Goal: Task Accomplishment & Management: Use online tool/utility

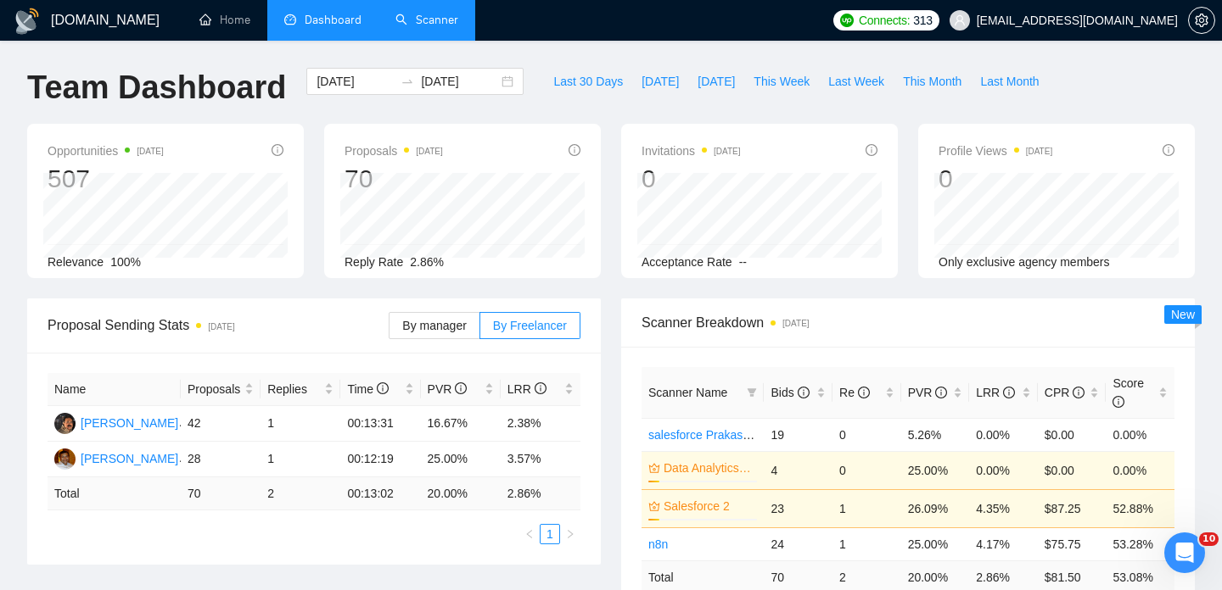
click at [433, 19] on link "Scanner" at bounding box center [426, 20] width 63 height 14
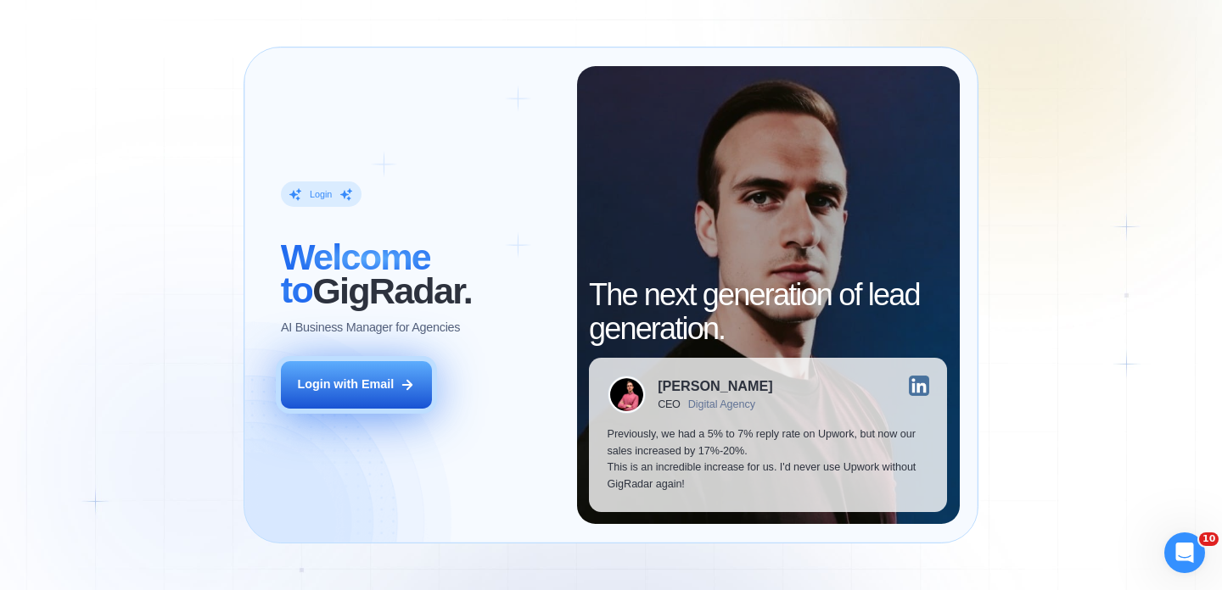
click at [383, 384] on div "Login with Email" at bounding box center [345, 385] width 97 height 17
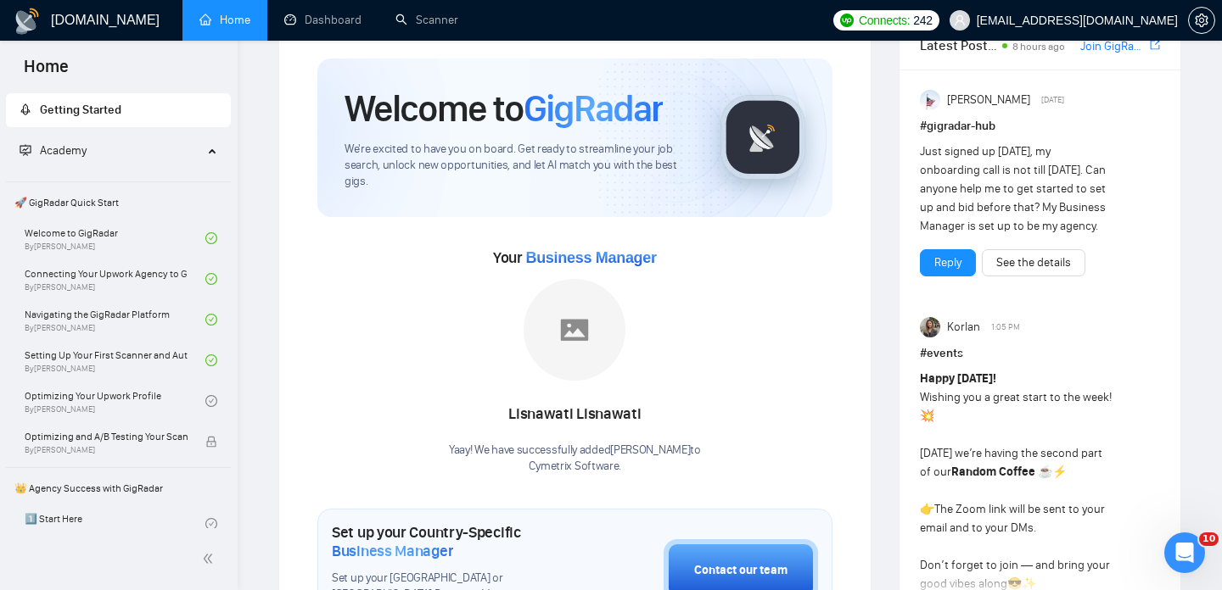
scroll to position [52, 0]
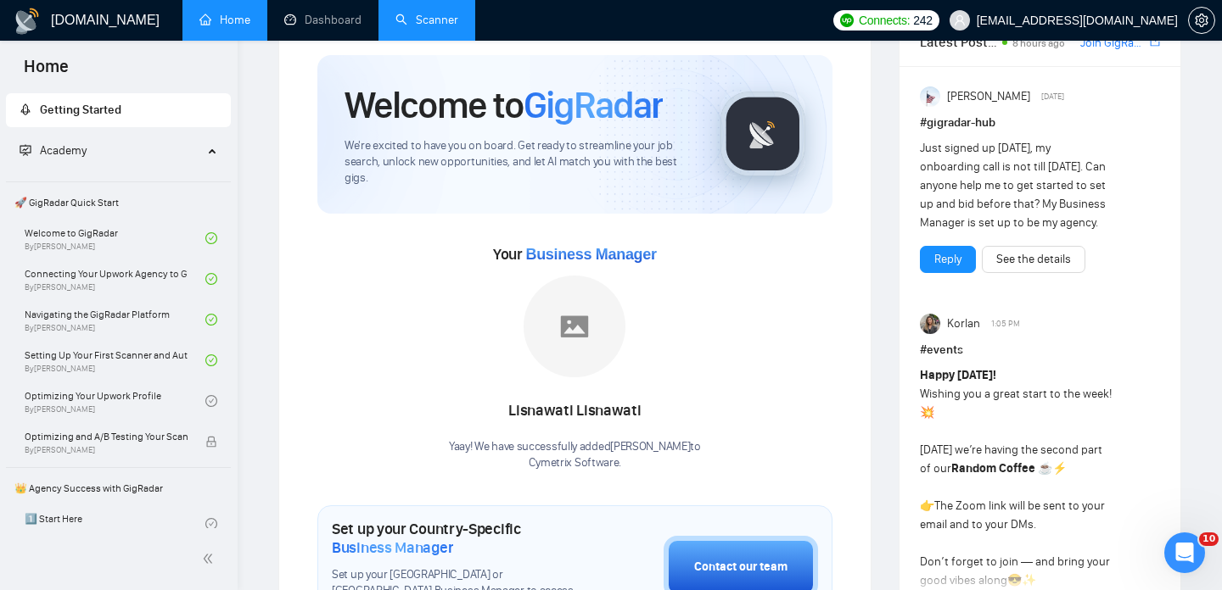
click at [422, 27] on link "Scanner" at bounding box center [426, 20] width 63 height 14
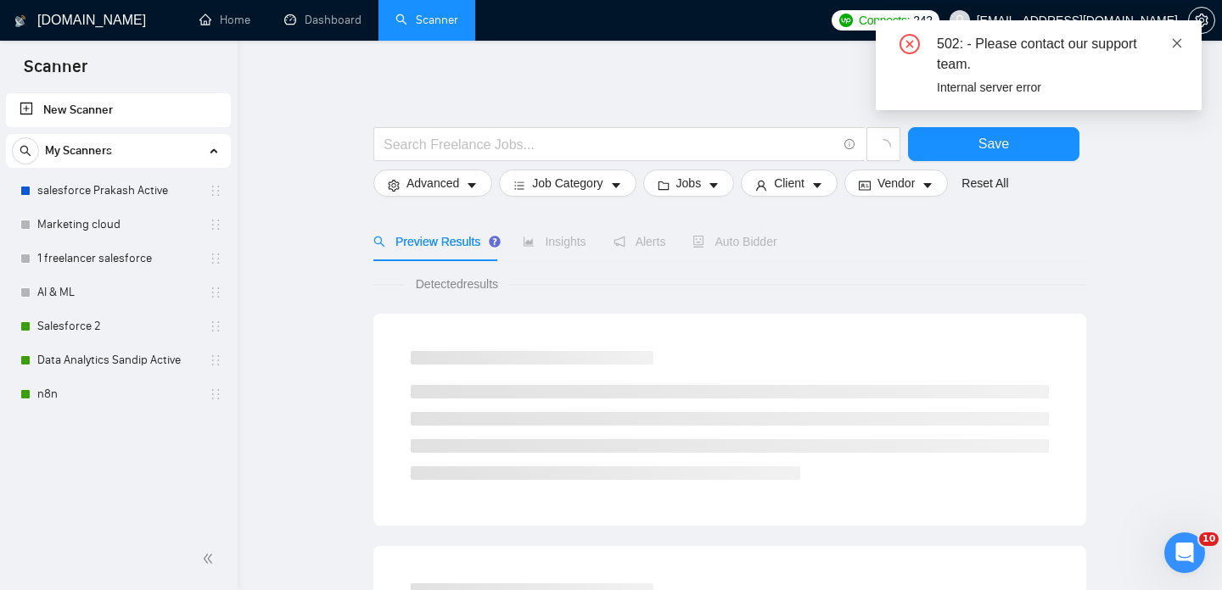
click at [1177, 42] on icon "close" at bounding box center [1177, 43] width 12 height 12
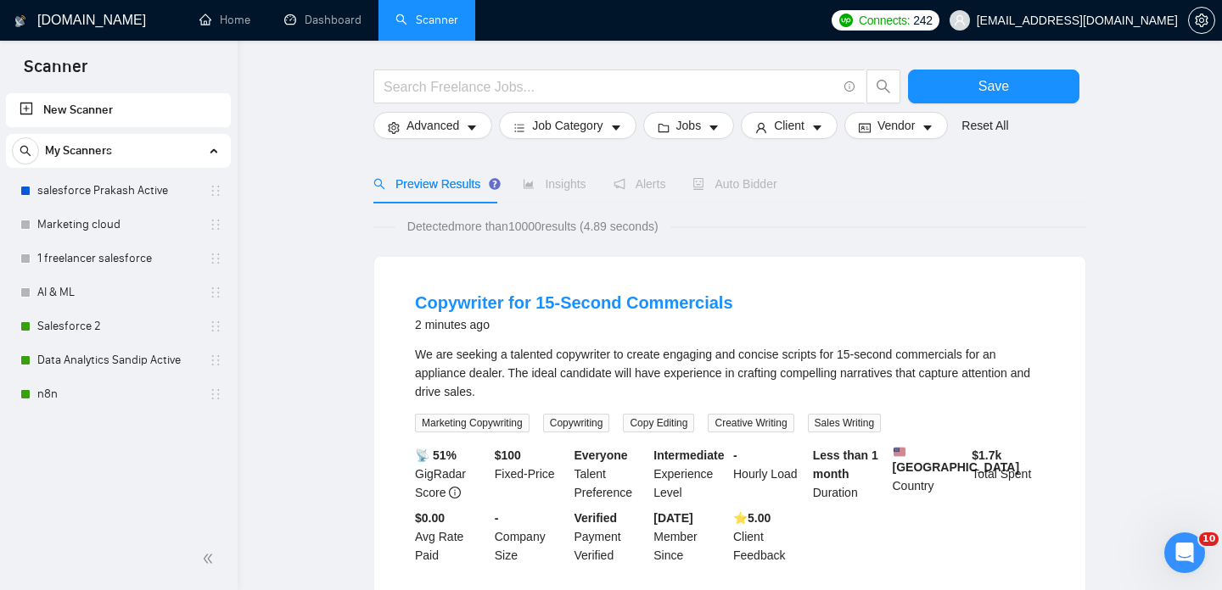
scroll to position [70, 0]
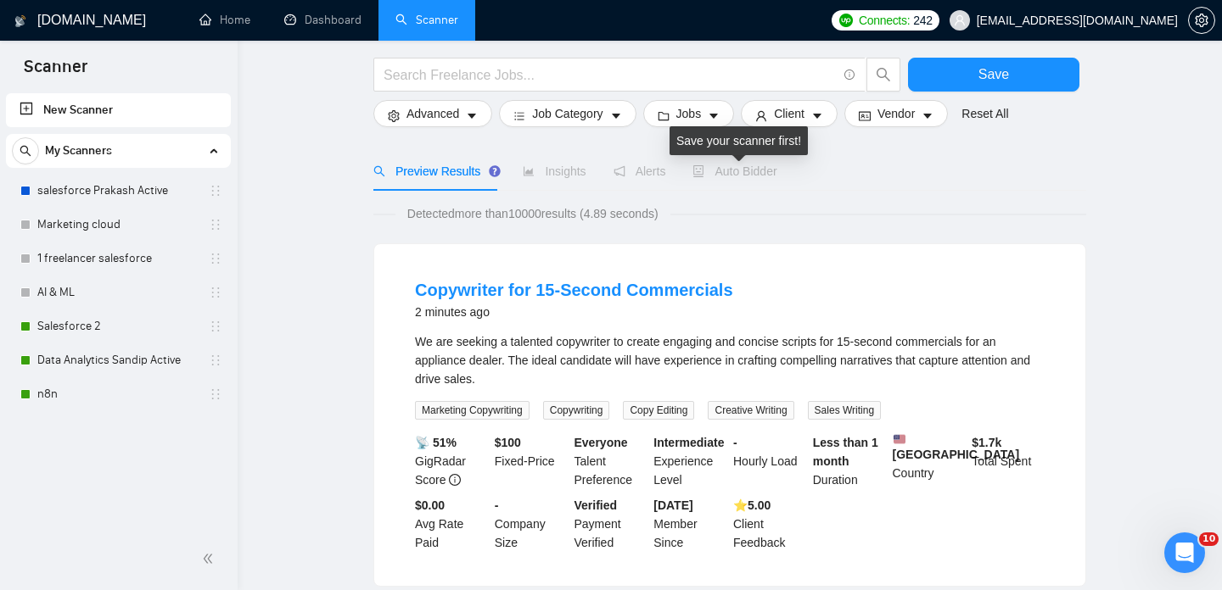
click at [735, 174] on span "Auto Bidder" at bounding box center [734, 172] width 84 height 14
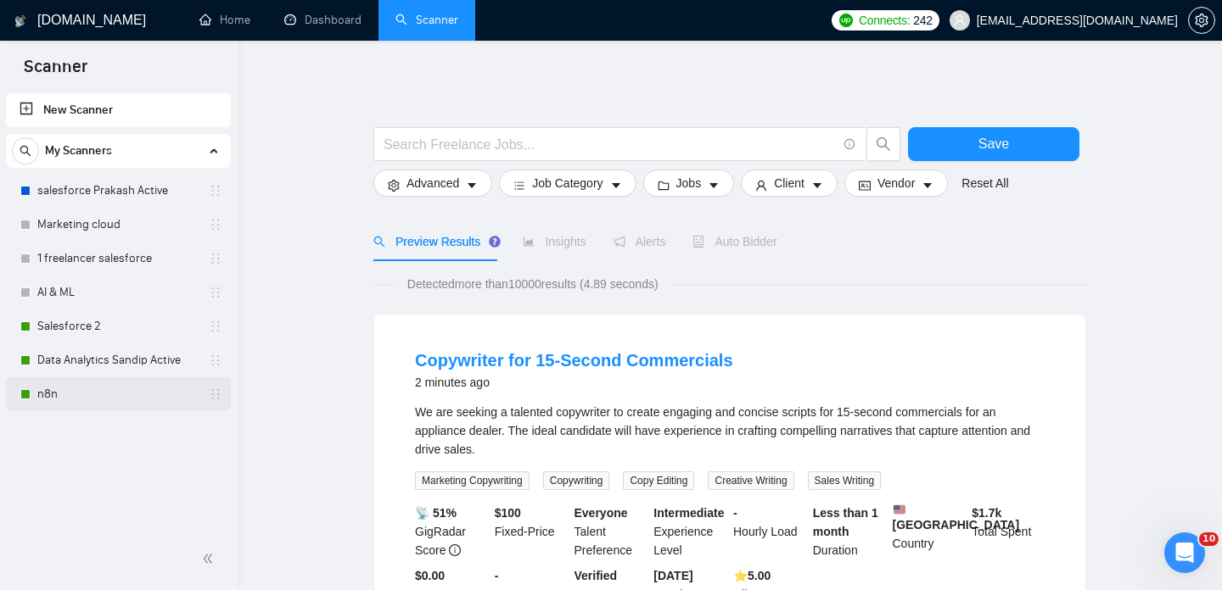
click at [114, 383] on link "n8n" at bounding box center [117, 394] width 161 height 34
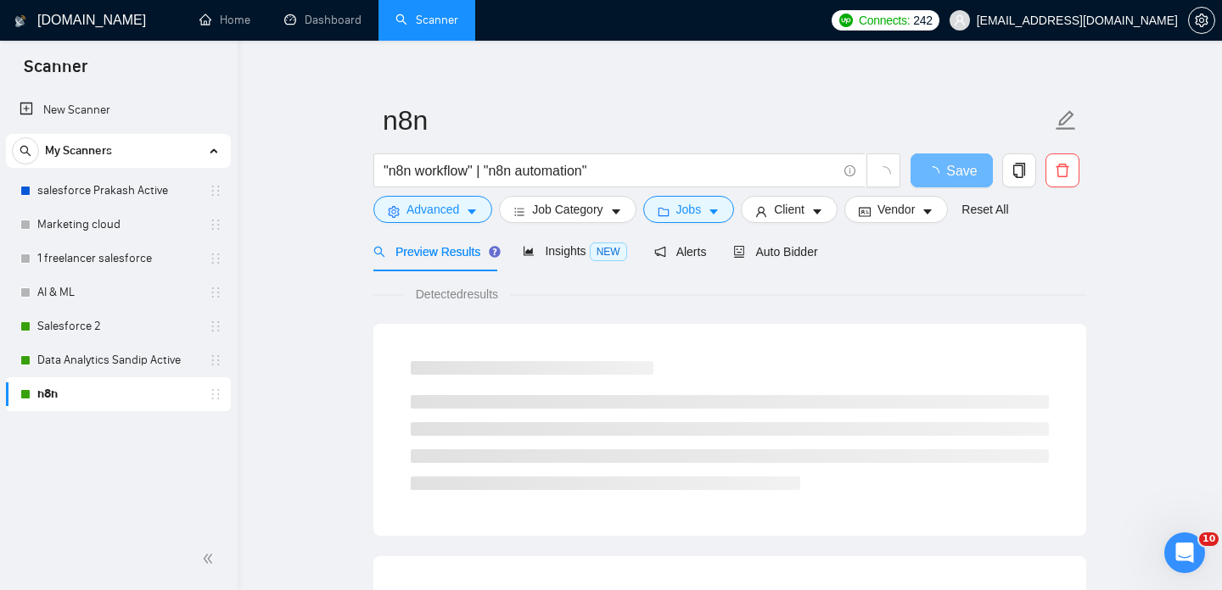
scroll to position [25, 0]
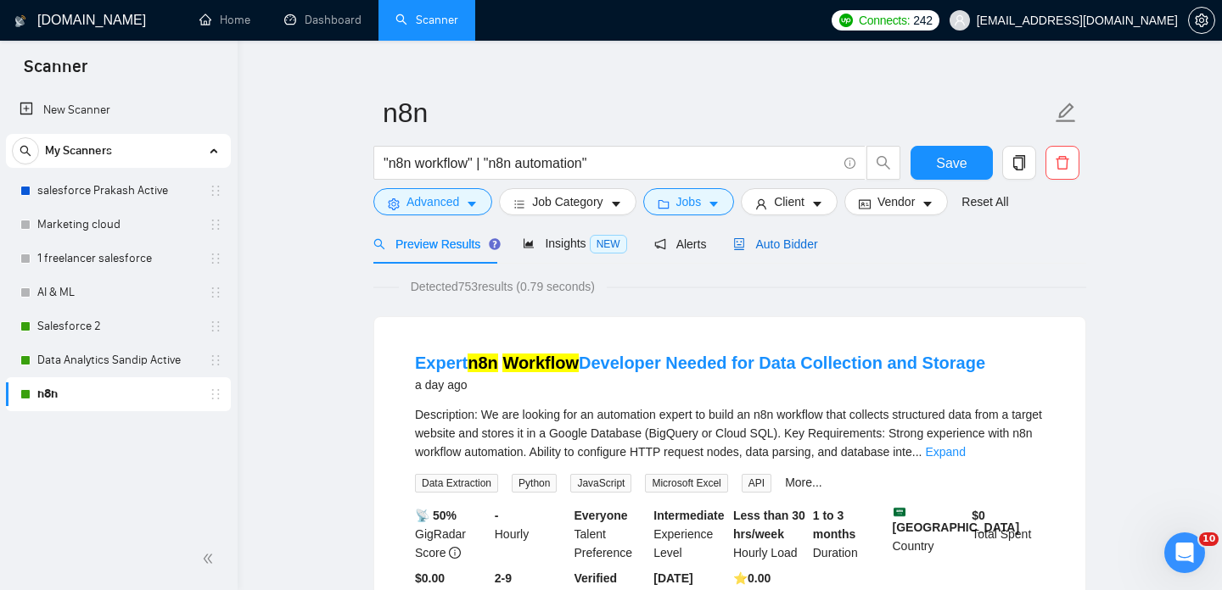
click at [800, 247] on span "Auto Bidder" at bounding box center [775, 245] width 84 height 14
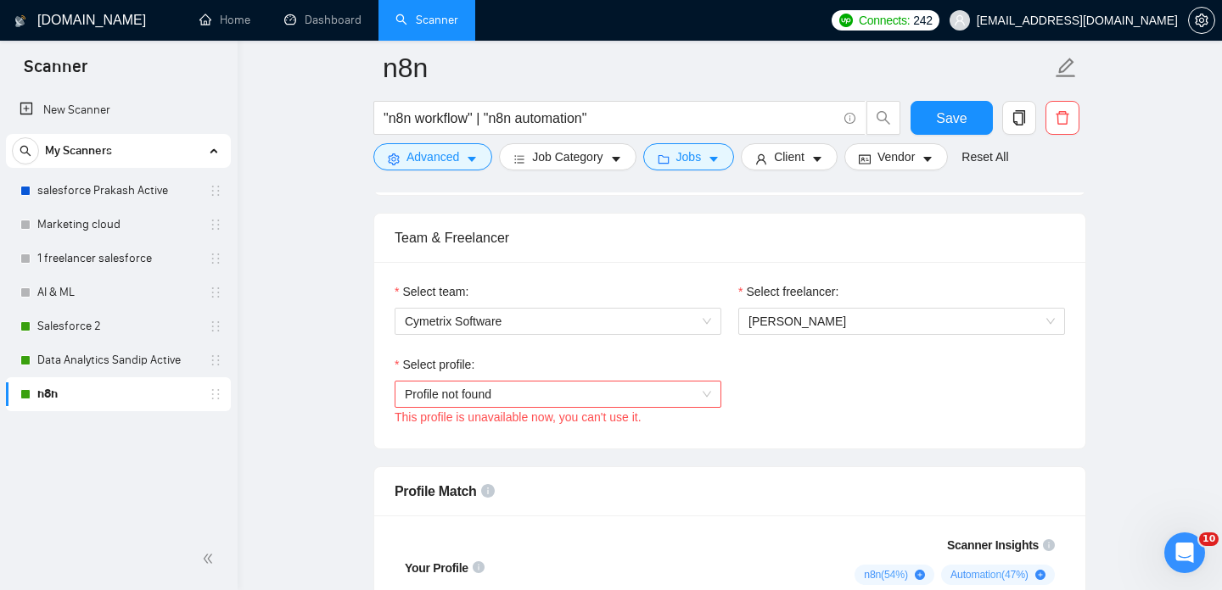
scroll to position [830, 0]
click at [667, 400] on span "Profile not found" at bounding box center [558, 395] width 306 height 25
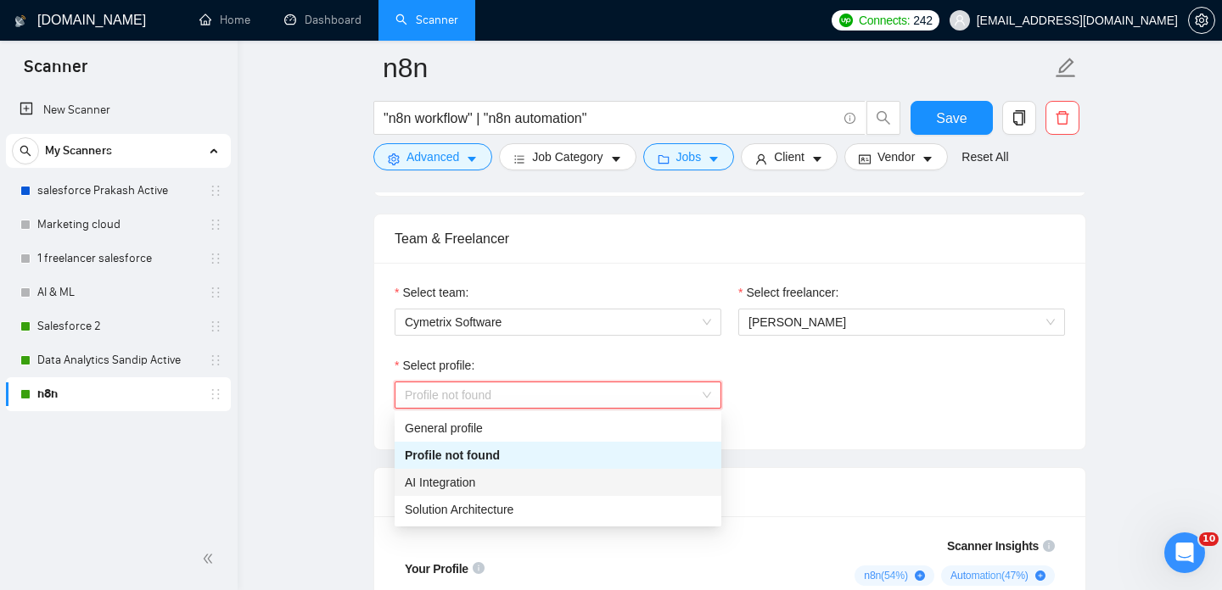
click at [653, 484] on div "AI Integration" at bounding box center [558, 482] width 306 height 19
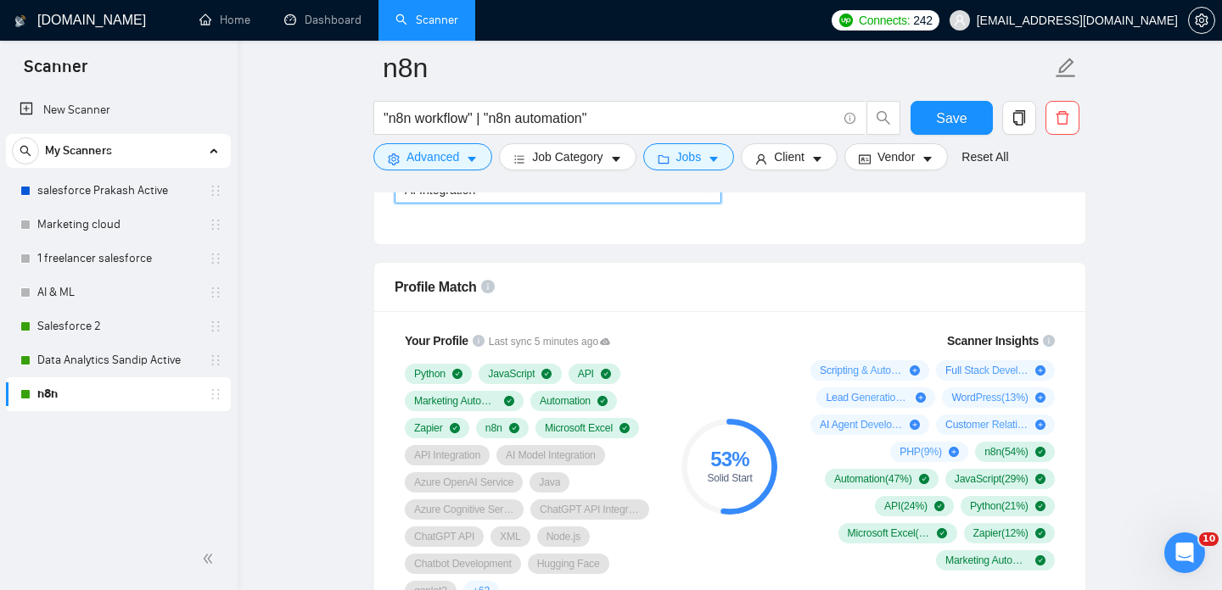
scroll to position [1099, 0]
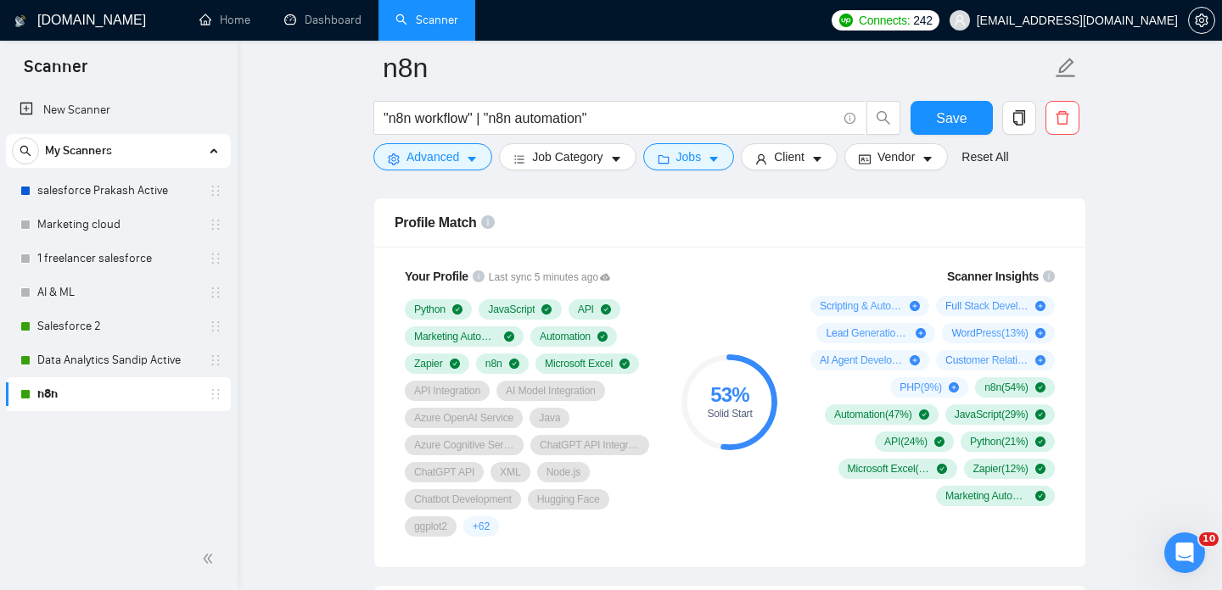
click at [679, 505] on div "53 % Solid Start" at bounding box center [730, 402] width 114 height 290
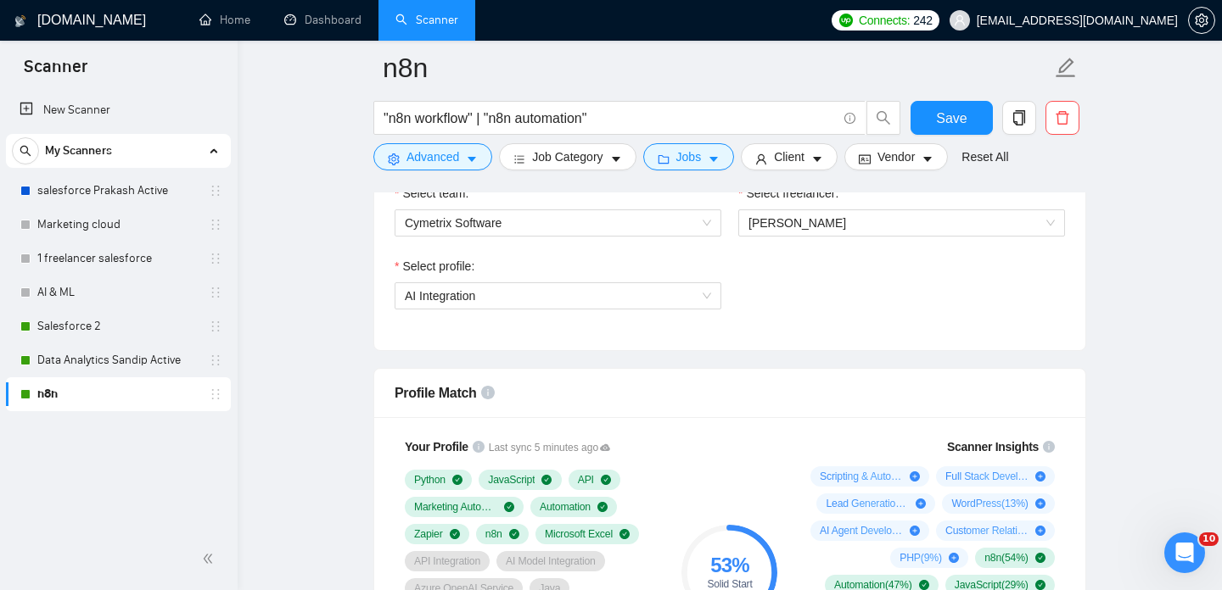
scroll to position [906, 0]
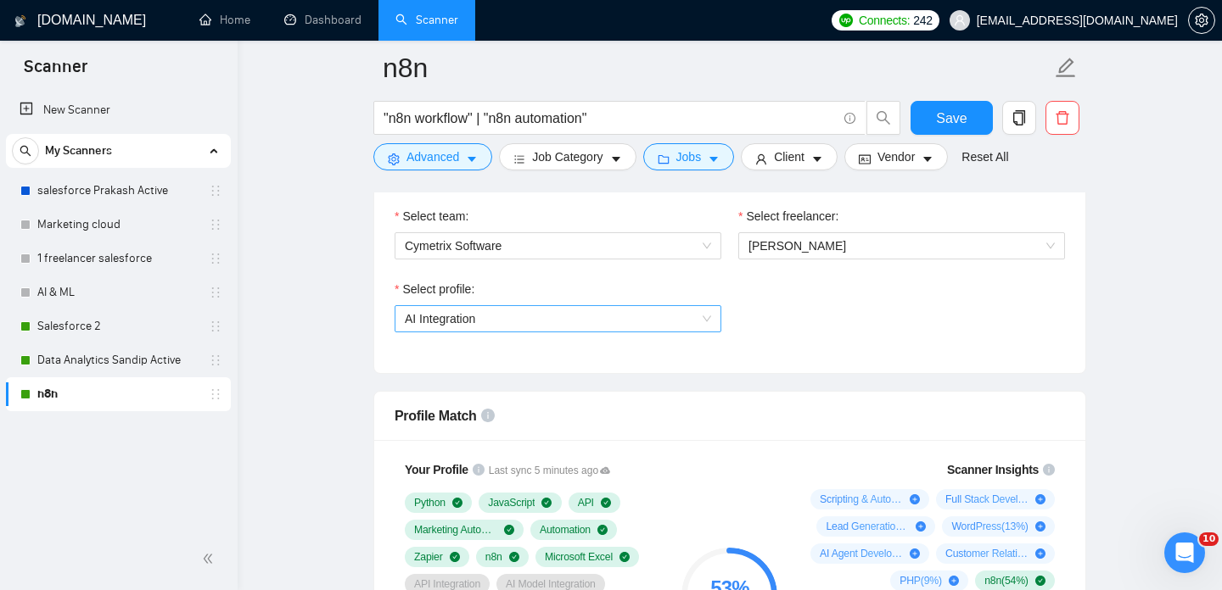
click at [556, 317] on span "AI Integration" at bounding box center [558, 318] width 306 height 25
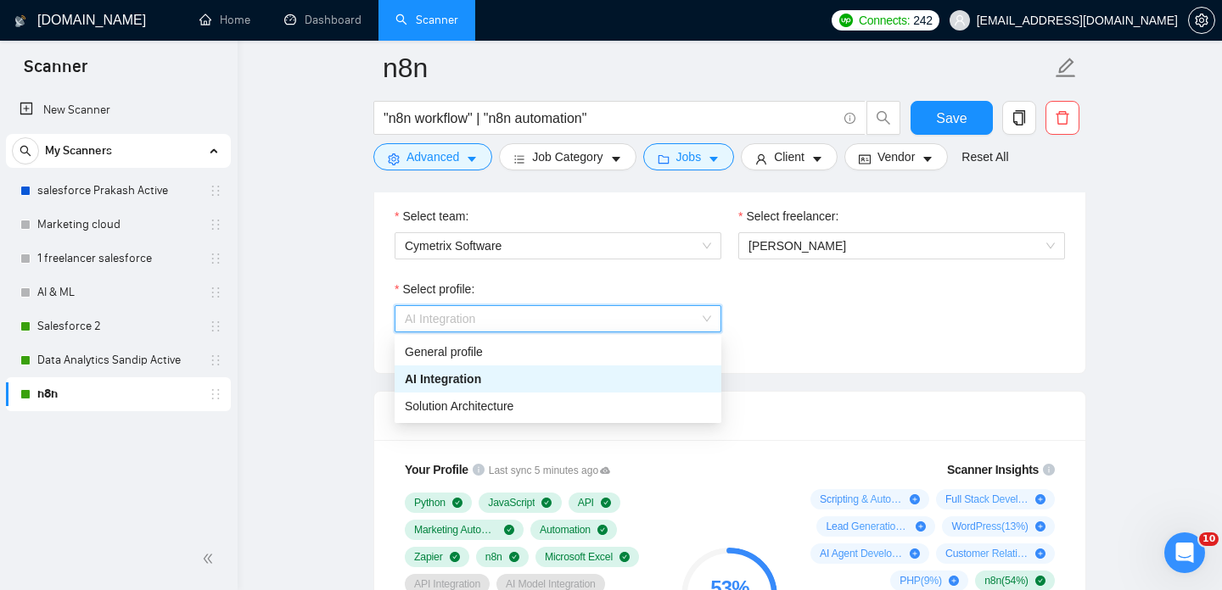
click at [900, 329] on div "Select profile: AI Integration" at bounding box center [729, 316] width 687 height 73
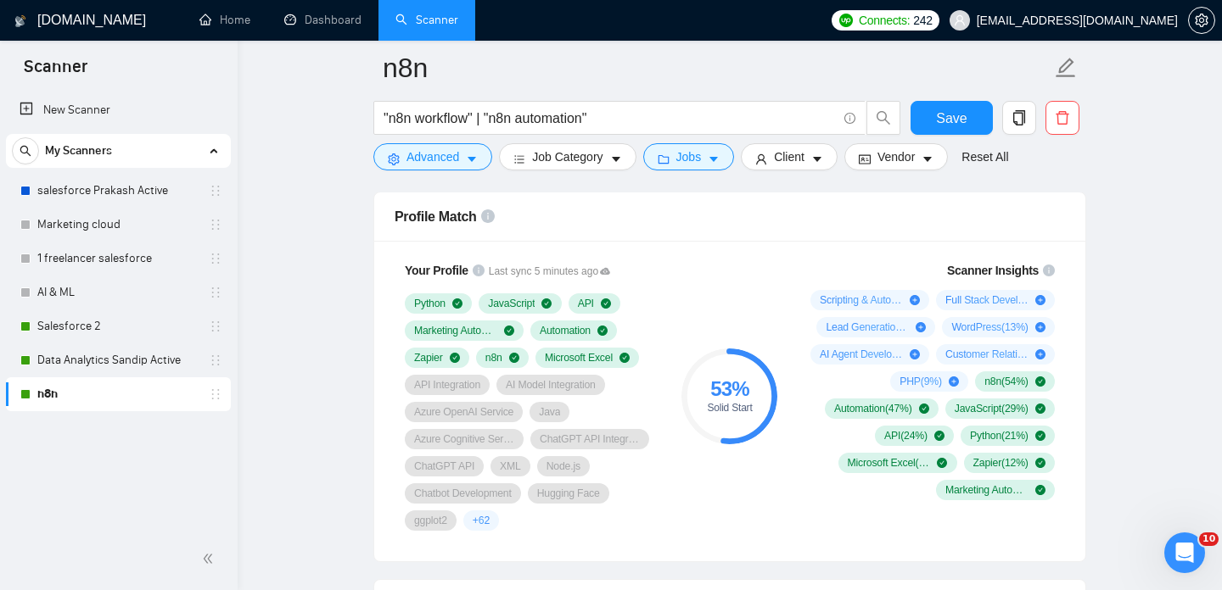
scroll to position [1136, 0]
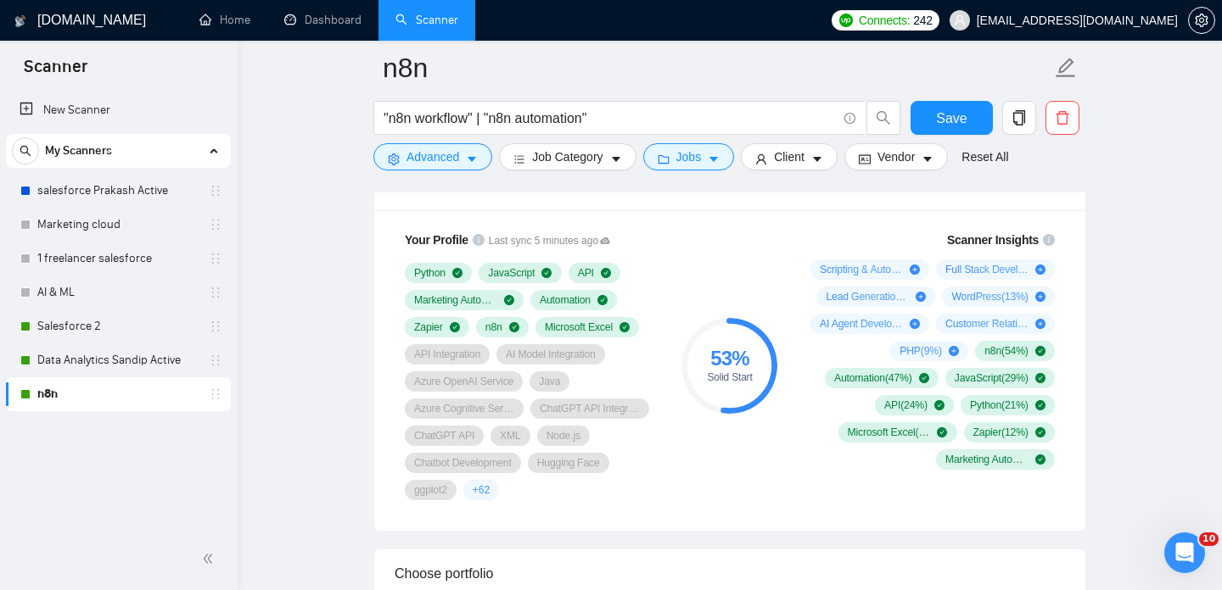
click at [861, 508] on div "Scanner Insights Scripting & Automation ( 41 %) Full Stack Development ( 21 %) …" at bounding box center [928, 366] width 271 height 290
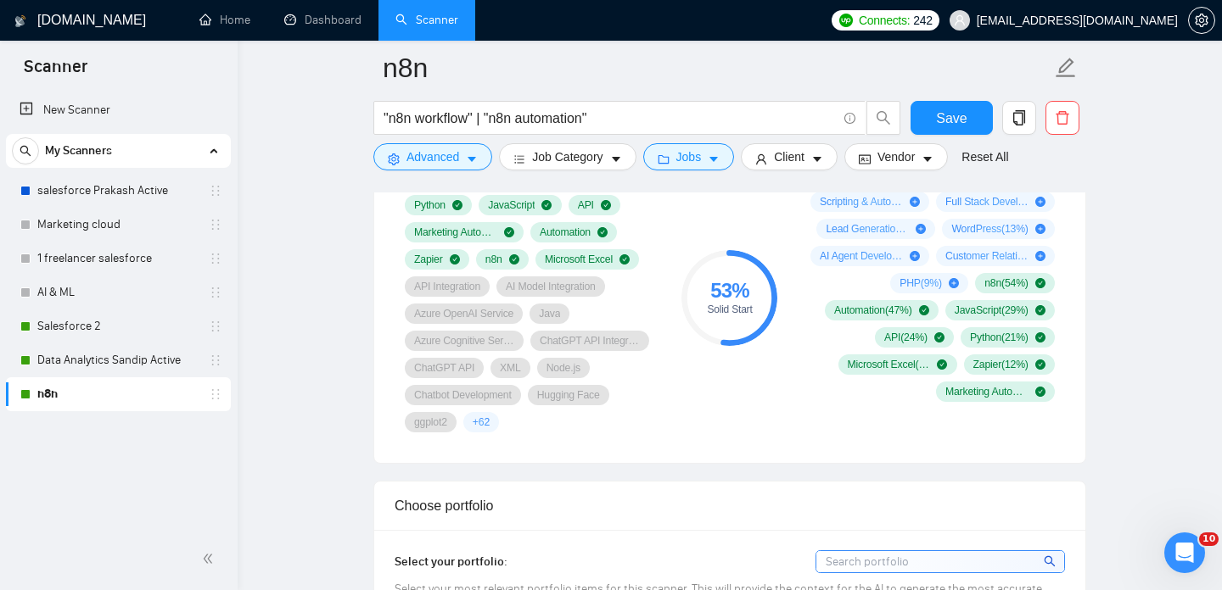
scroll to position [1199, 0]
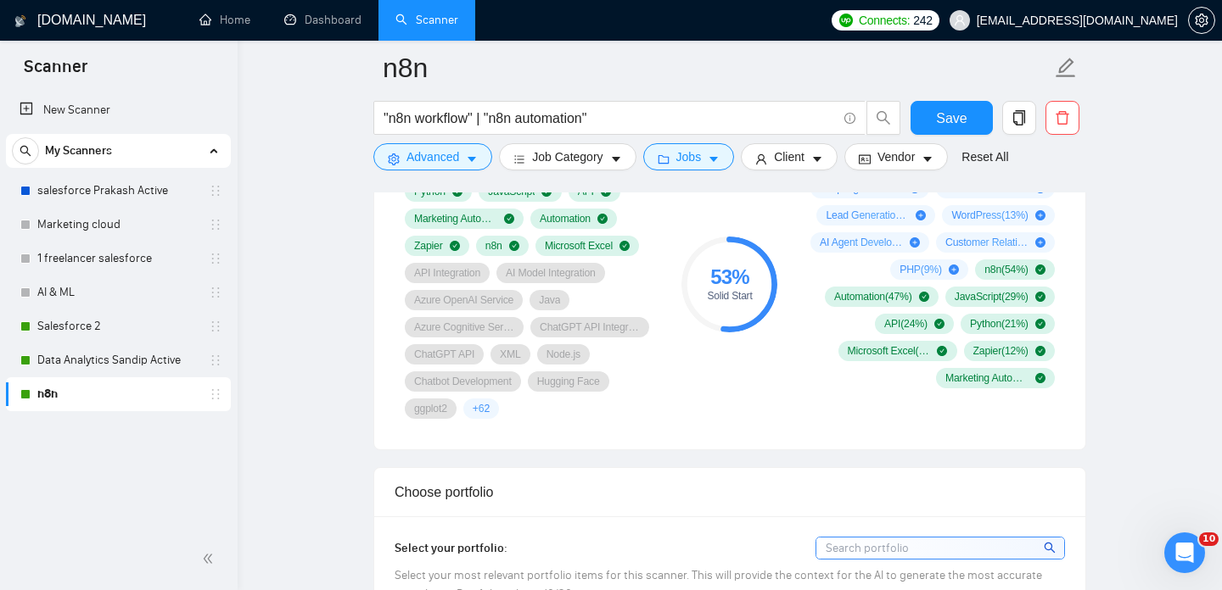
scroll to position [1221, 0]
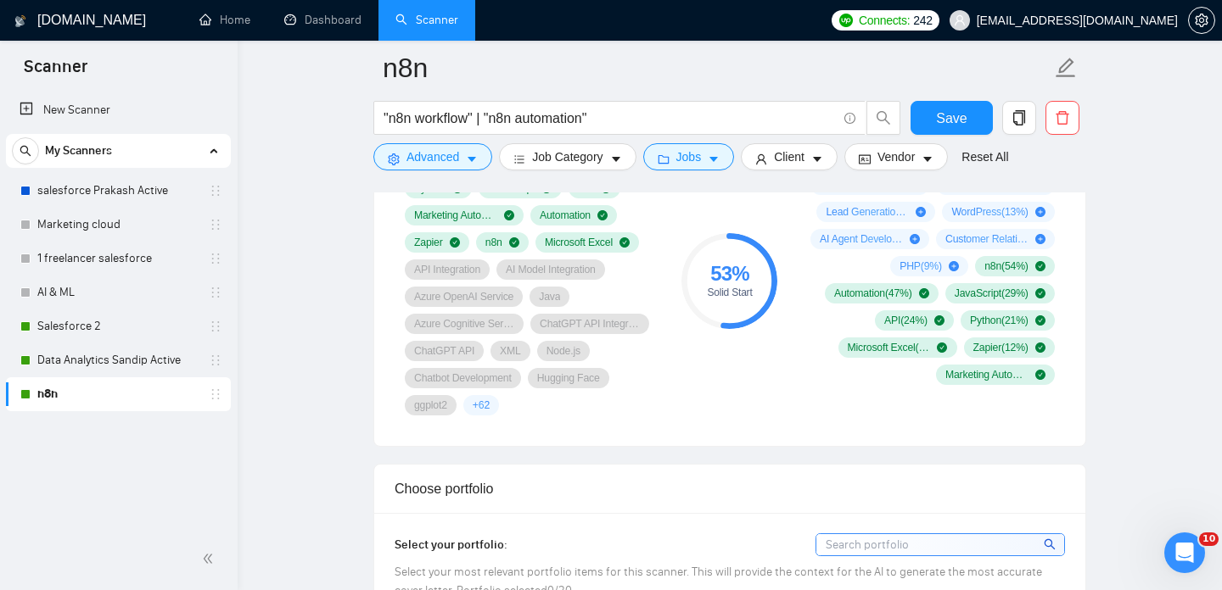
click at [901, 393] on div "Scanner Insights Scripting & Automation ( 41 %) Full Stack Development ( 21 %) …" at bounding box center [928, 266] width 271 height 260
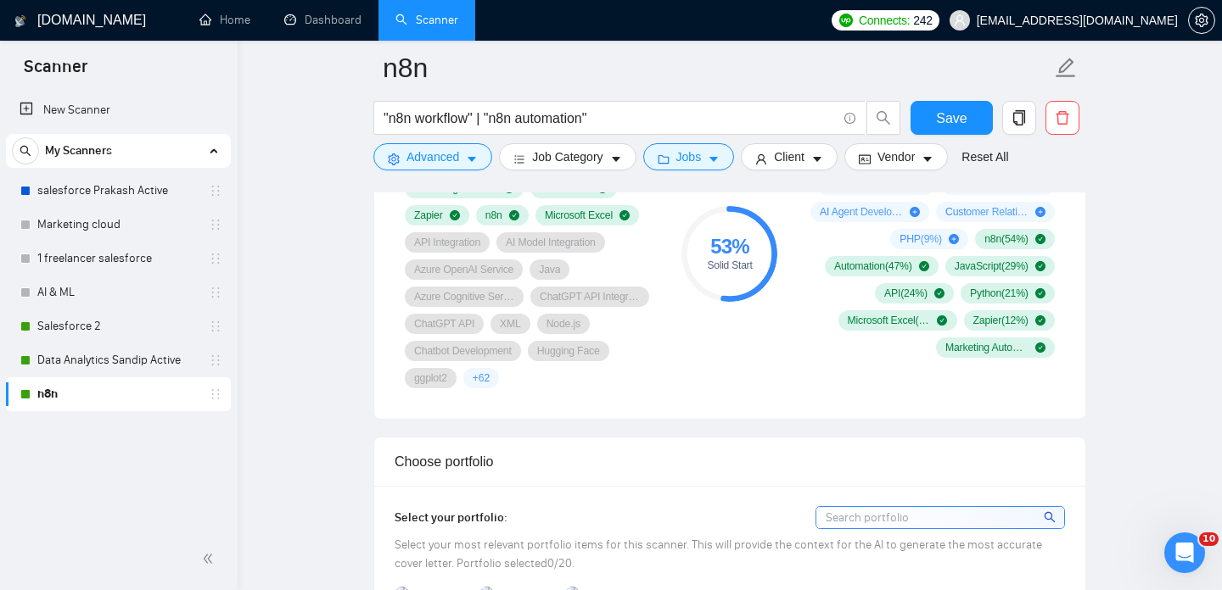
click at [696, 389] on div "53 % Solid Start" at bounding box center [730, 254] width 114 height 290
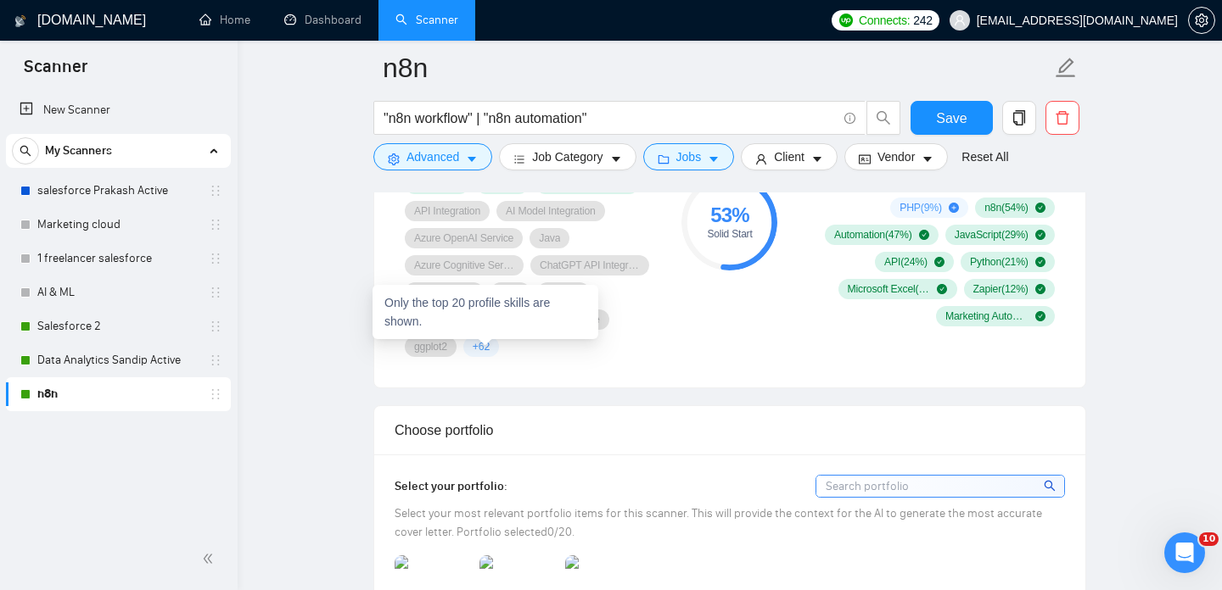
click at [489, 345] on span "+ 62" at bounding box center [480, 347] width 17 height 14
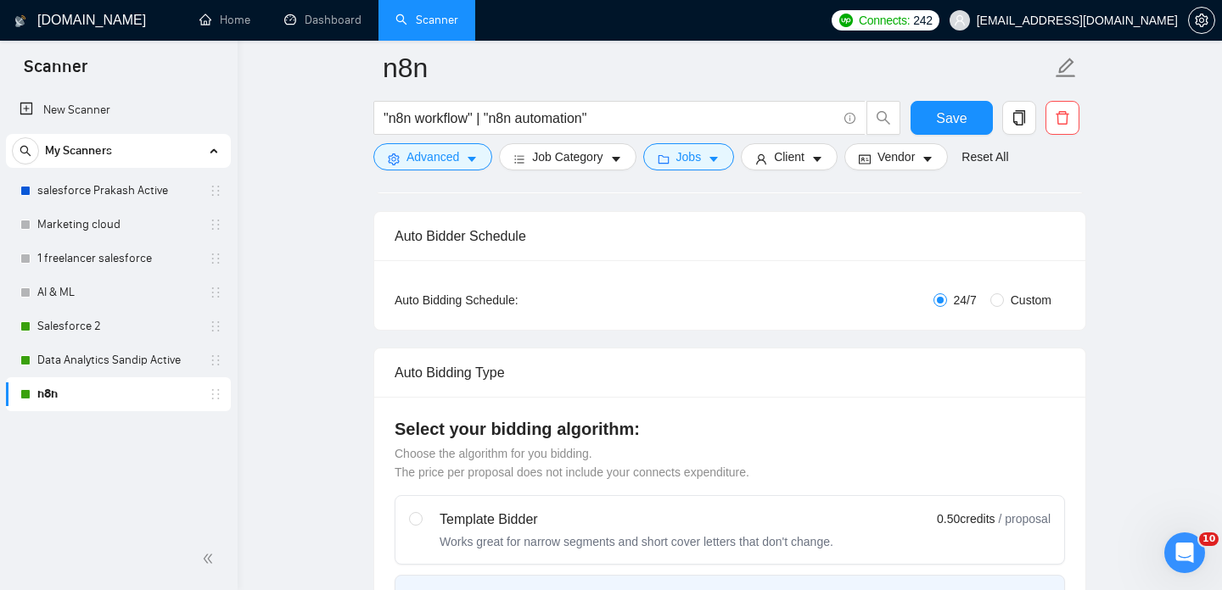
scroll to position [0, 0]
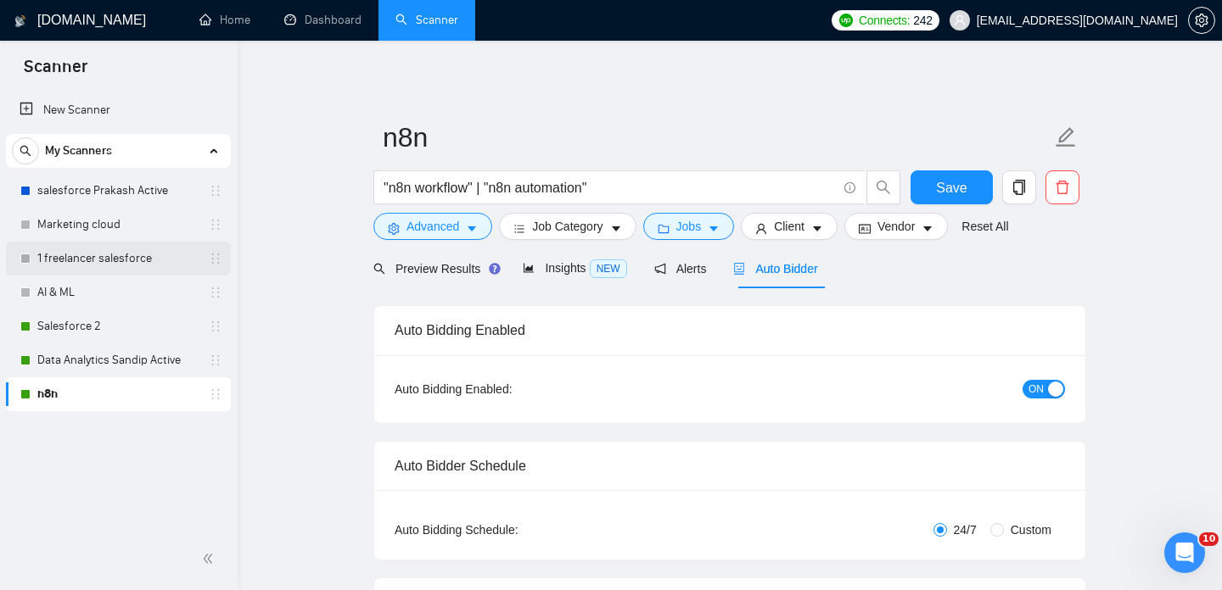
click at [134, 255] on link "1 freelancer salesforce" at bounding box center [117, 259] width 161 height 34
click at [916, 187] on button "Save" at bounding box center [951, 188] width 82 height 34
click at [944, 192] on span "Save" at bounding box center [951, 187] width 31 height 21
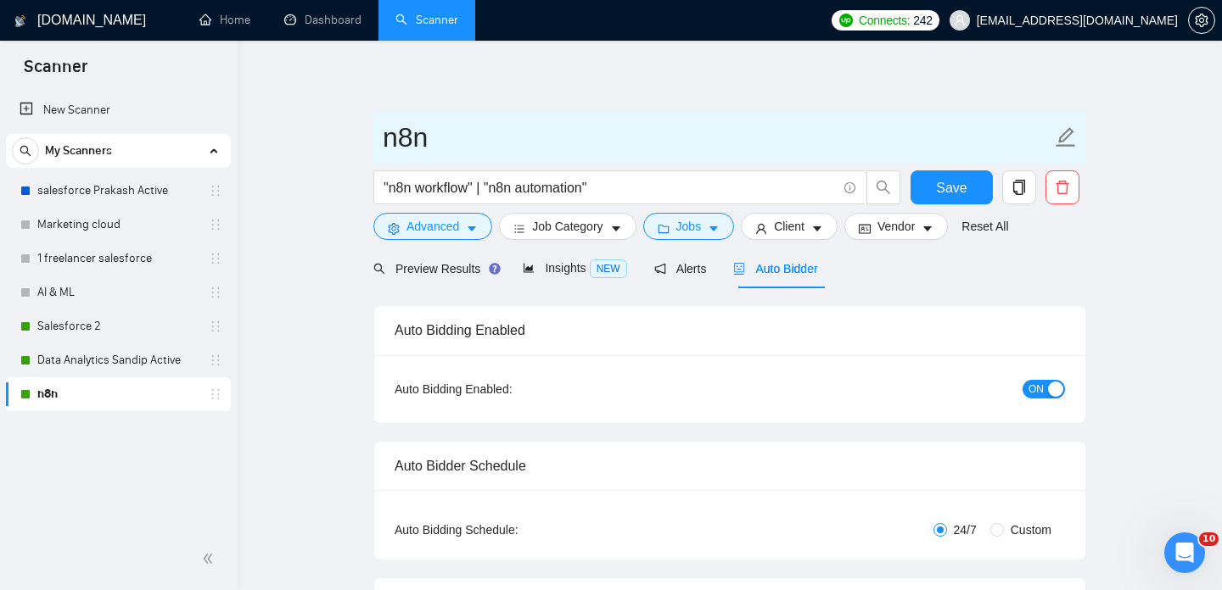
click at [655, 110] on span "n8n" at bounding box center [729, 136] width 713 height 53
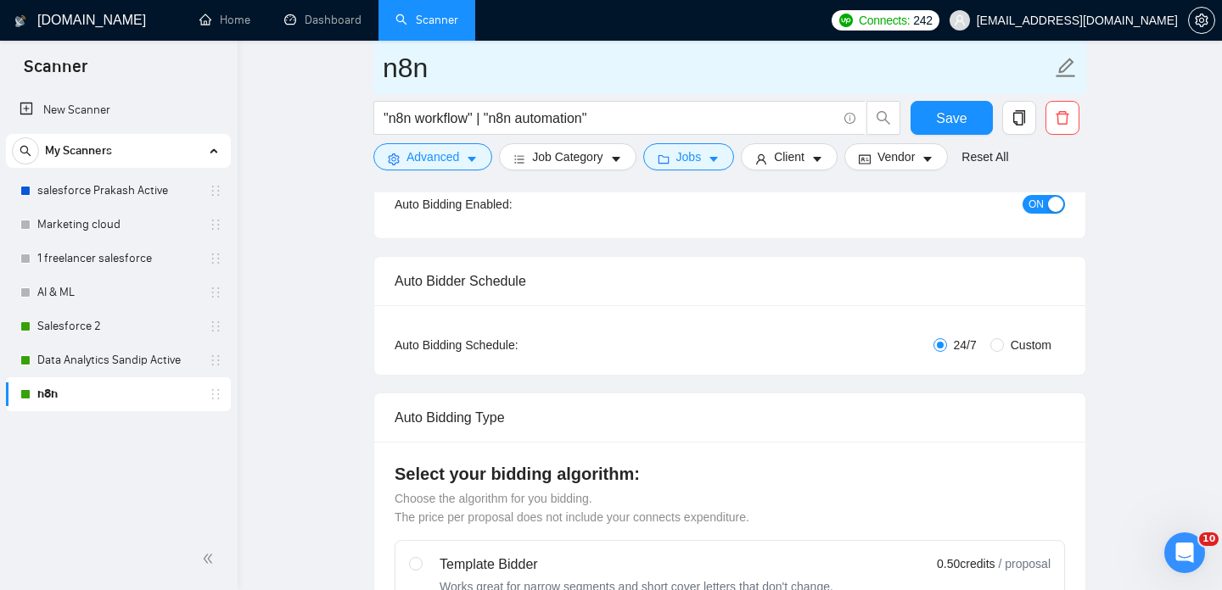
scroll to position [209, 0]
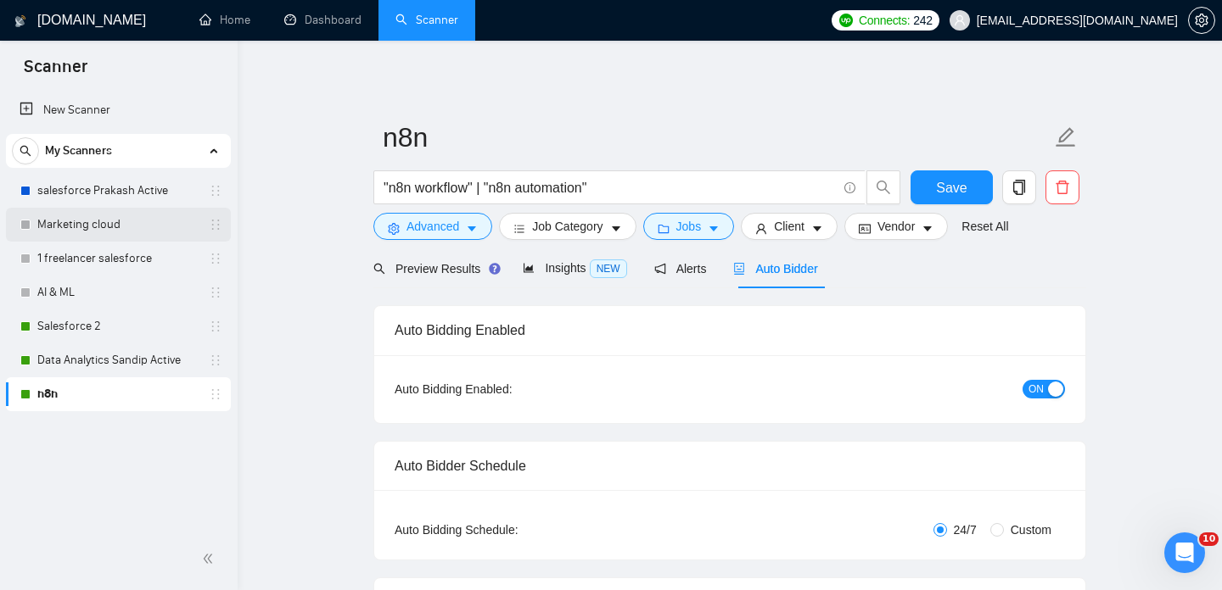
click at [68, 232] on link "Marketing cloud" at bounding box center [117, 225] width 161 height 34
